Goal: Check status: Check status

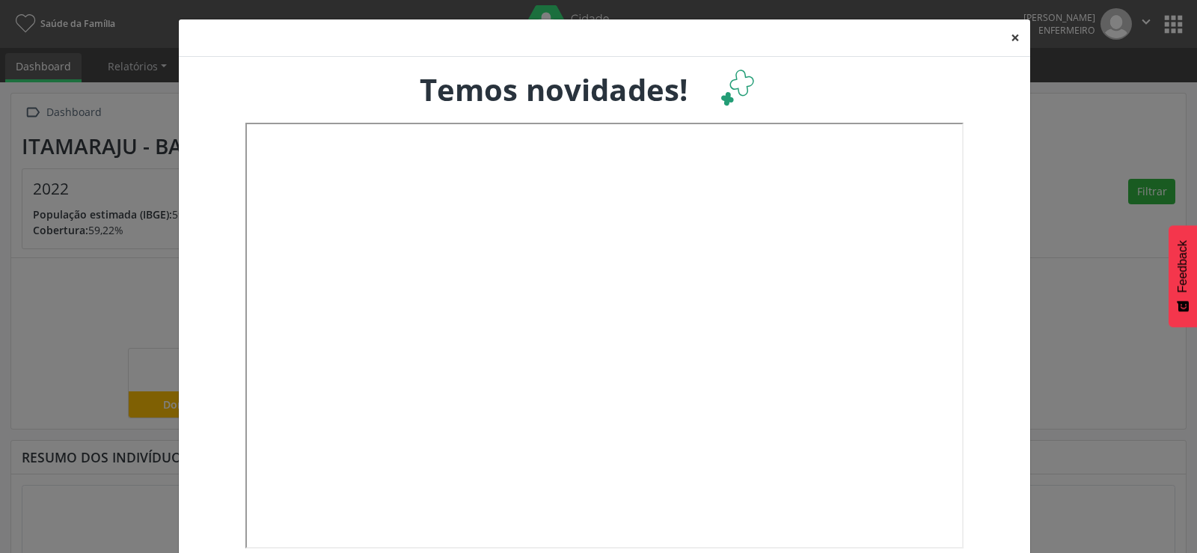
click at [1005, 39] on button "×" at bounding box center [1015, 37] width 30 height 37
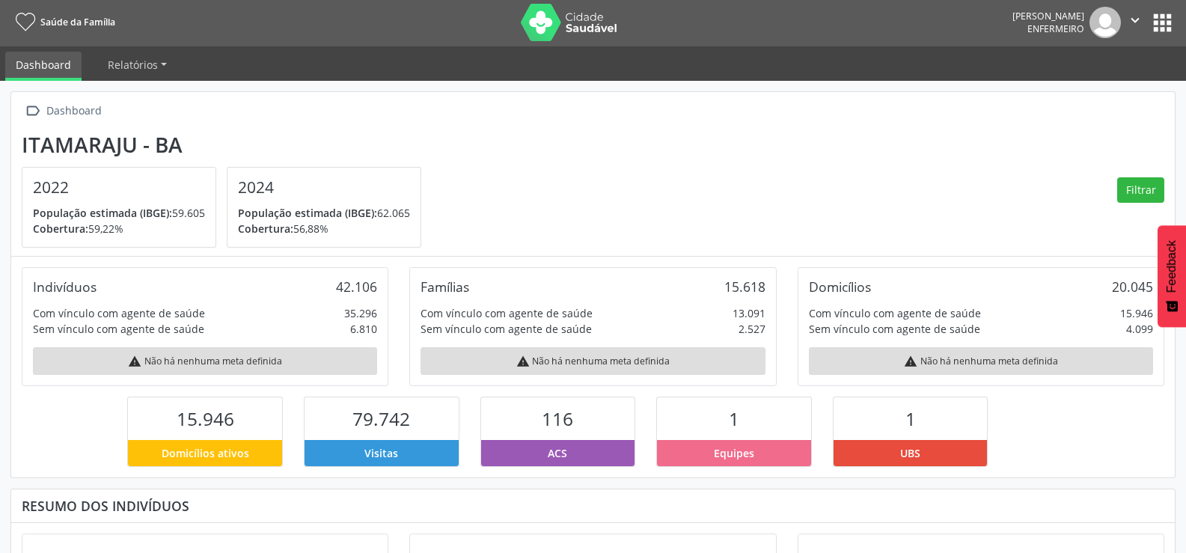
scroll to position [1, 0]
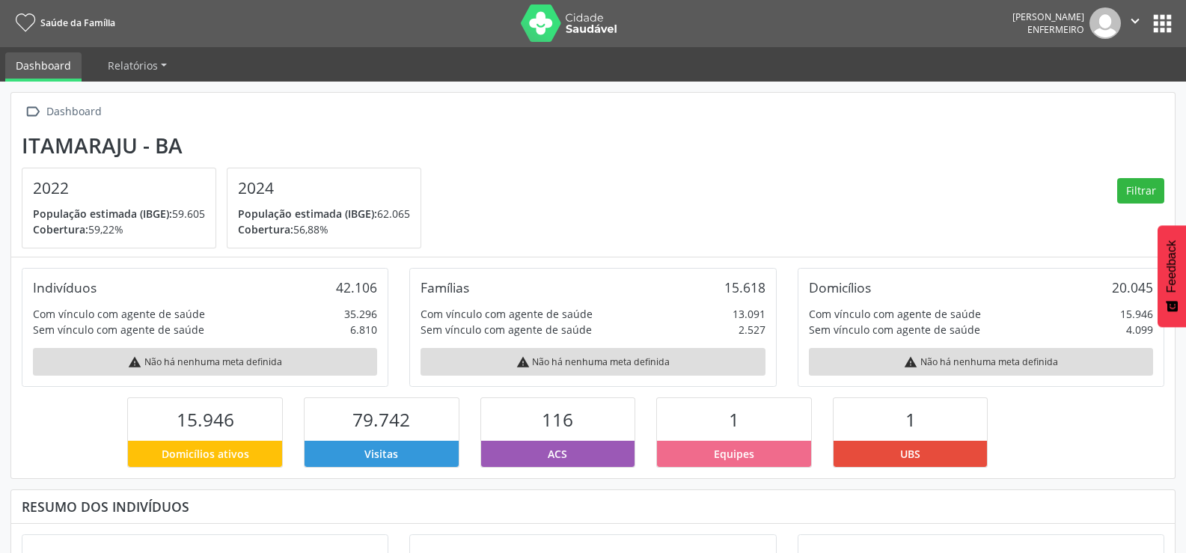
click at [1158, 26] on button "apps" at bounding box center [1162, 23] width 26 height 26
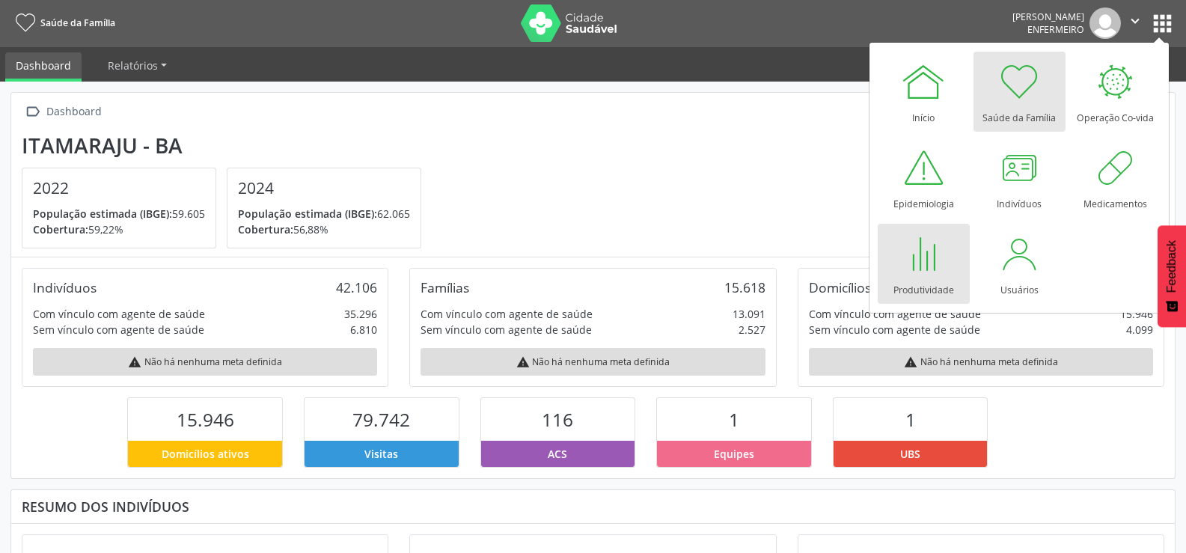
click at [907, 259] on div at bounding box center [923, 253] width 45 height 45
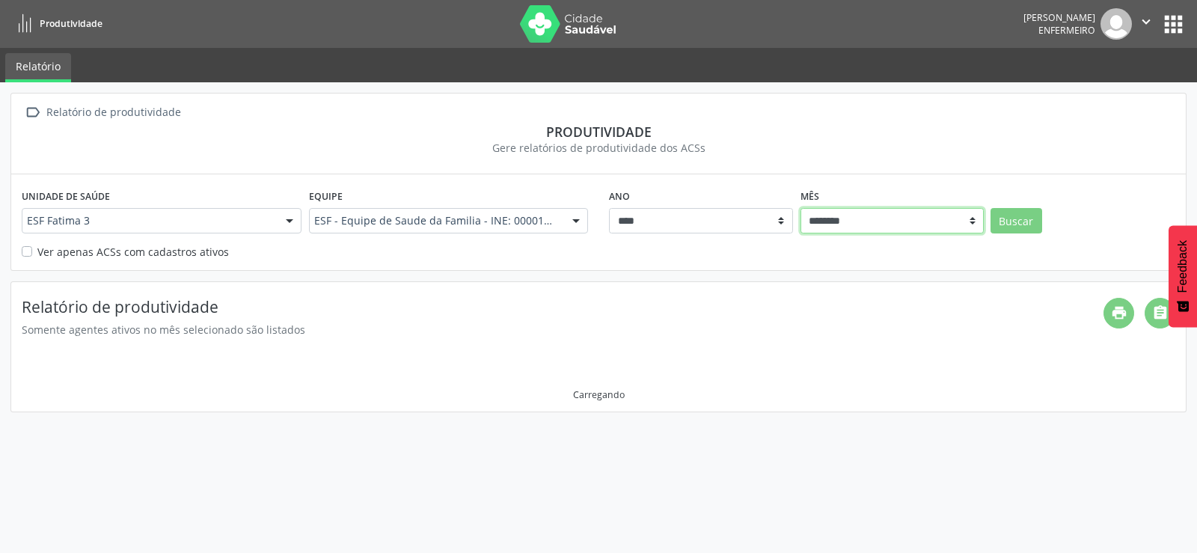
click at [928, 220] on select "******** ****** ***** ***** **** ***** ***** ********* *******" at bounding box center [892, 220] width 184 height 25
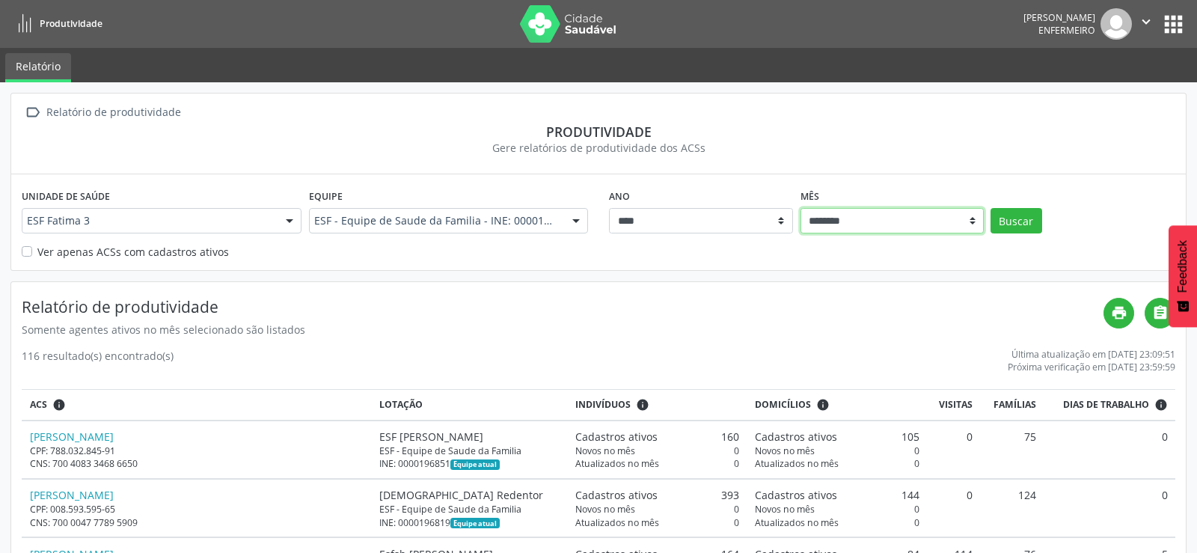
select select "**"
click at [800, 208] on select "******** ****** ***** ***** **** ***** ***** ********* *******" at bounding box center [892, 220] width 184 height 25
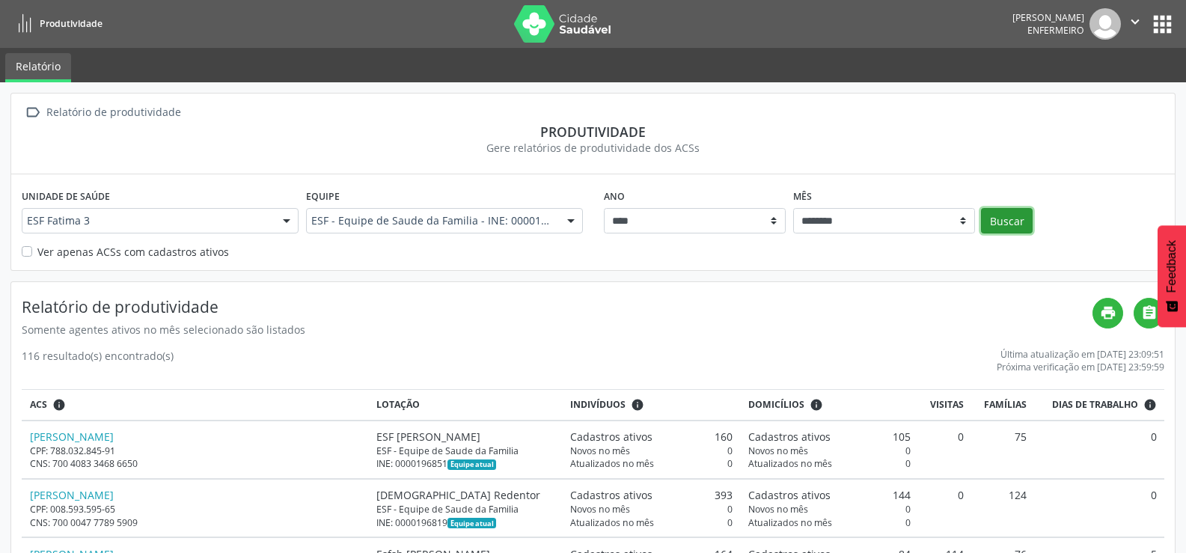
click at [1006, 218] on button "Buscar" at bounding box center [1007, 220] width 52 height 25
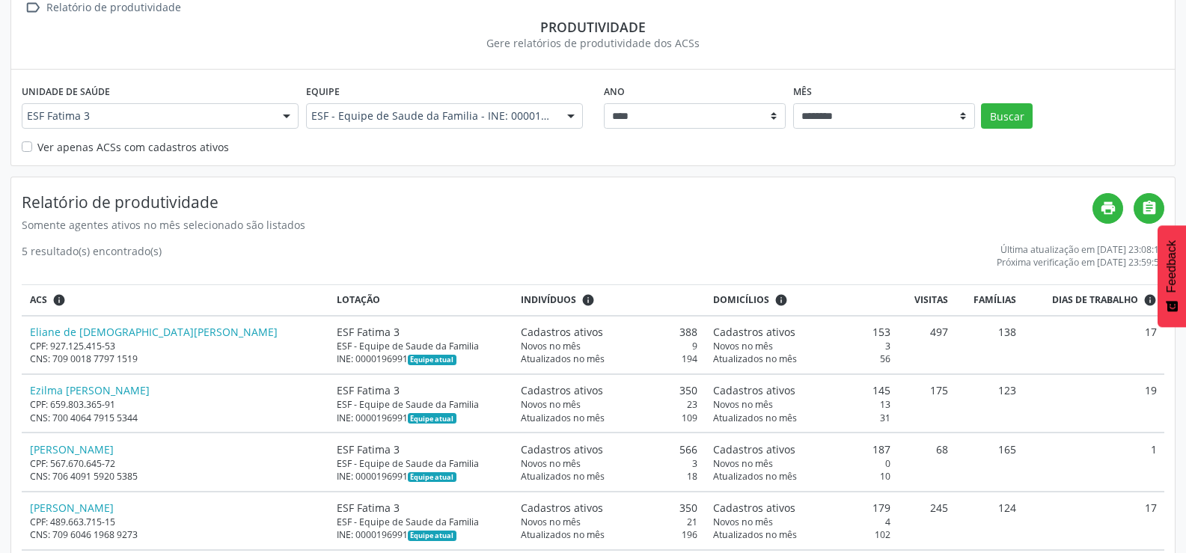
scroll to position [102, 0]
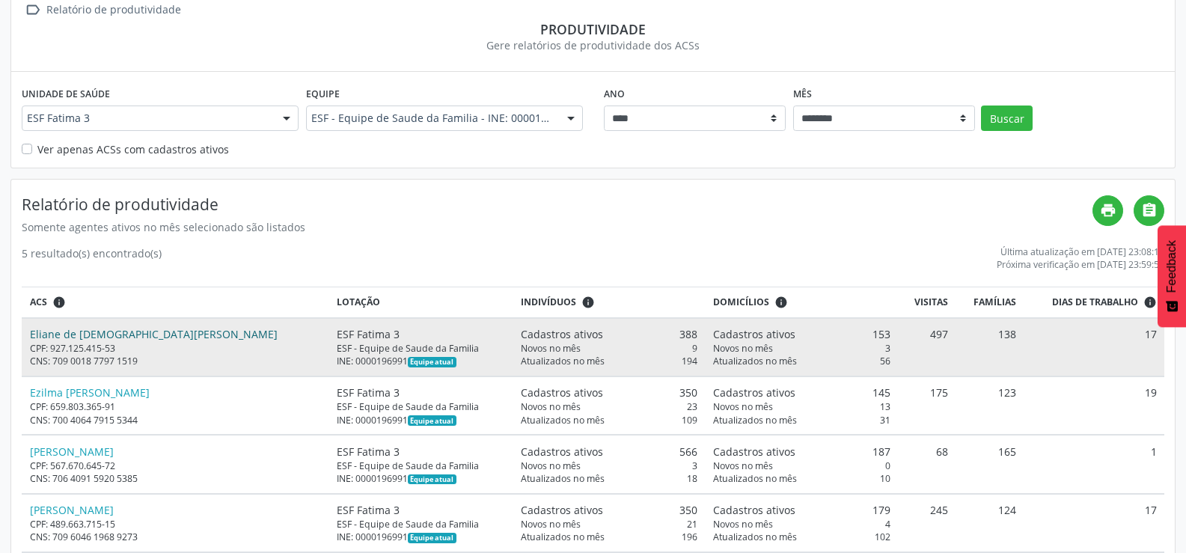
click at [99, 337] on link "Eliane de [DEMOGRAPHIC_DATA][PERSON_NAME]" at bounding box center [154, 334] width 248 height 14
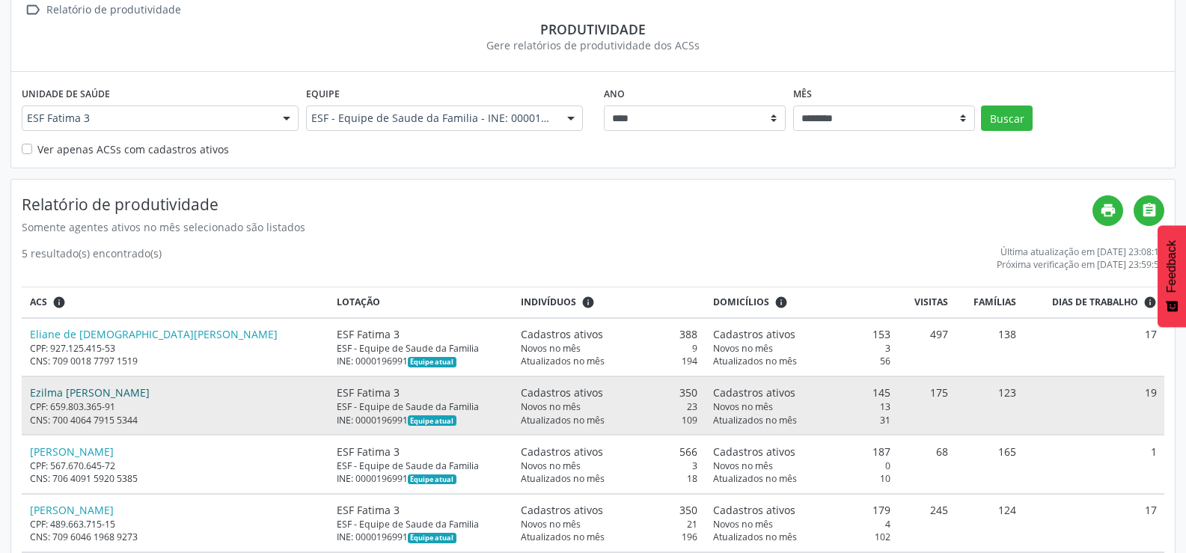
click at [150, 396] on link "Ezilma [PERSON_NAME]" at bounding box center [90, 392] width 120 height 14
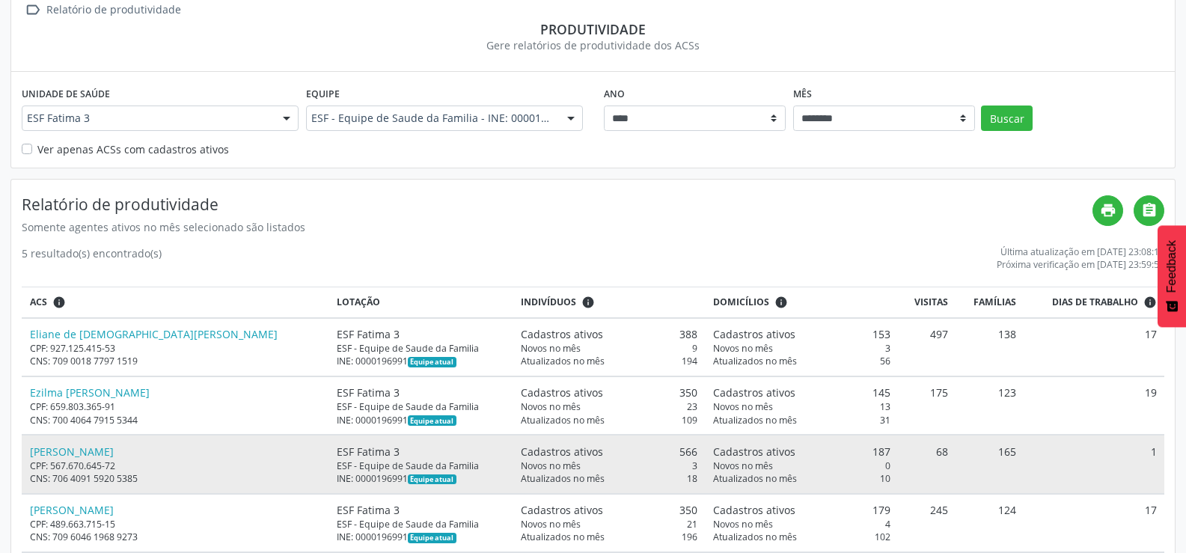
click at [126, 456] on div "[PERSON_NAME]" at bounding box center [175, 452] width 291 height 16
click at [91, 449] on link "[PERSON_NAME]" at bounding box center [72, 451] width 84 height 14
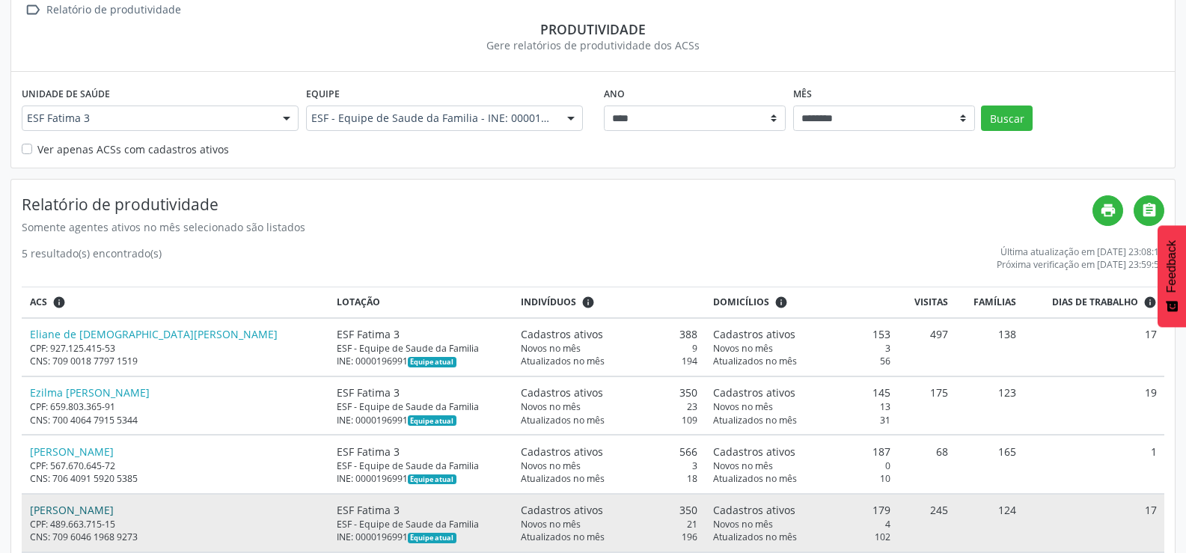
click at [88, 510] on link "[PERSON_NAME]" at bounding box center [72, 510] width 84 height 14
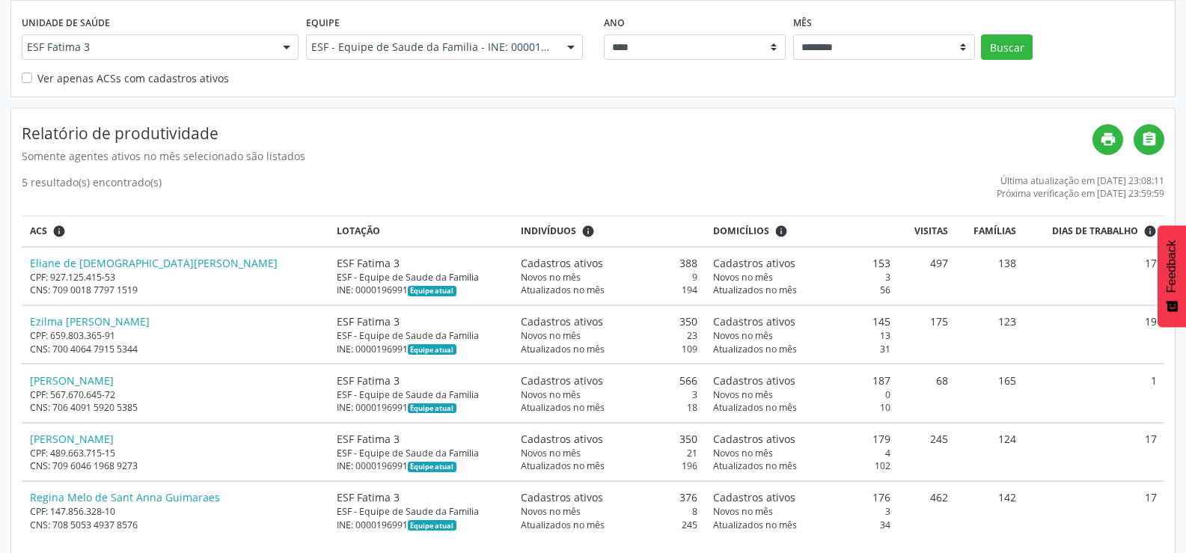
scroll to position [192, 0]
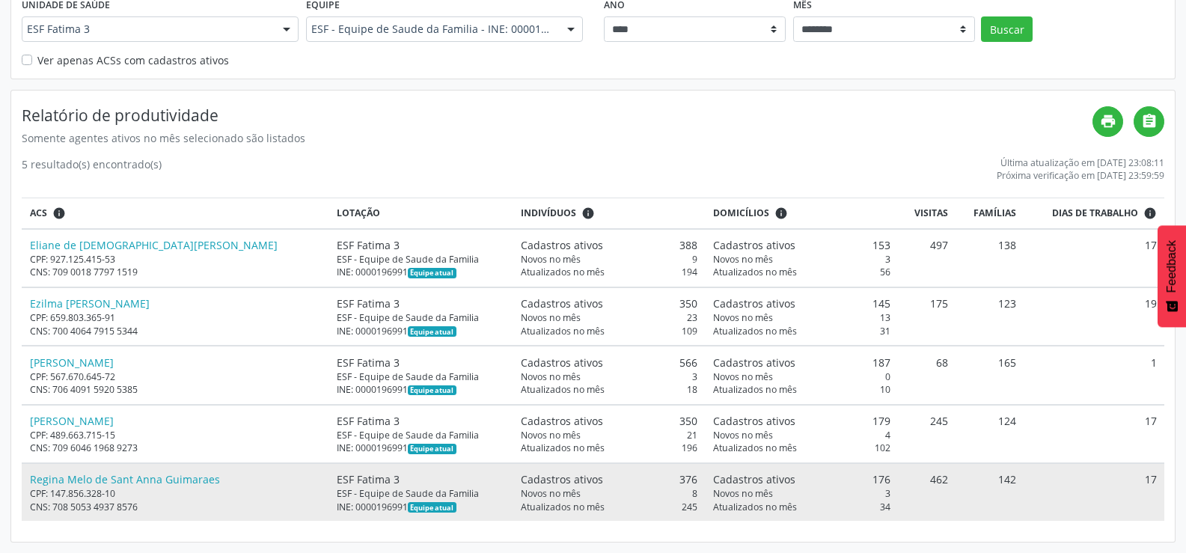
click at [173, 487] on div "Regina Melo de Sant Anna Guimaraes" at bounding box center [175, 479] width 291 height 16
click at [168, 478] on link "Regina Melo de Sant Anna Guimaraes" at bounding box center [125, 479] width 190 height 14
